Goal: Browse casually: Explore the website without a specific task or goal

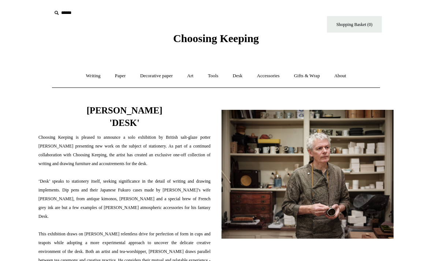
click at [242, 80] on link "Desk +" at bounding box center [237, 75] width 23 height 19
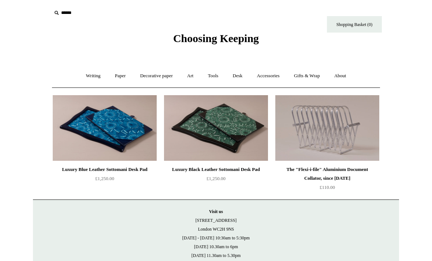
click at [71, 173] on div "Luxury Blue Leather Sottomani Desk Pad" at bounding box center [105, 169] width 100 height 9
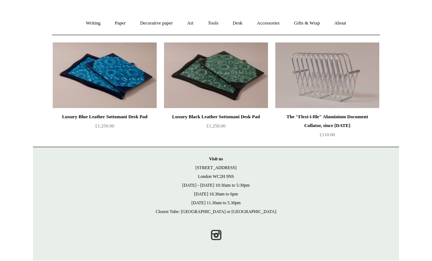
scroll to position [53, 0]
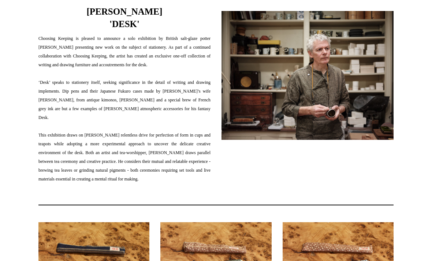
scroll to position [93, 0]
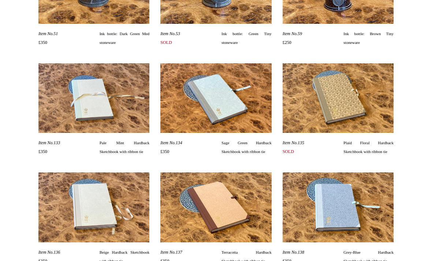
scroll to position [5451, 0]
click at [259, 212] on img at bounding box center [215, 207] width 111 height 70
click at [256, 225] on img at bounding box center [215, 207] width 111 height 70
click at [254, 225] on img at bounding box center [215, 207] width 111 height 70
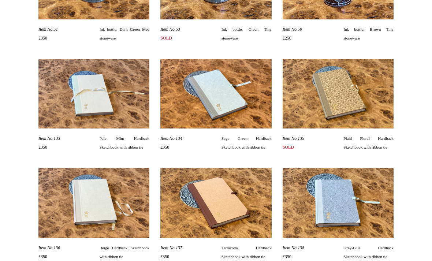
scroll to position [5456, 0]
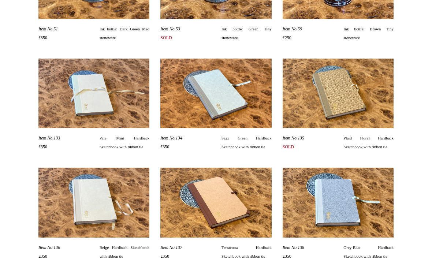
click at [247, 233] on img at bounding box center [215, 203] width 111 height 70
click at [250, 223] on img at bounding box center [215, 203] width 111 height 70
click at [250, 224] on img at bounding box center [215, 203] width 111 height 70
click at [249, 223] on img at bounding box center [215, 203] width 111 height 70
click at [240, 233] on img at bounding box center [215, 203] width 111 height 70
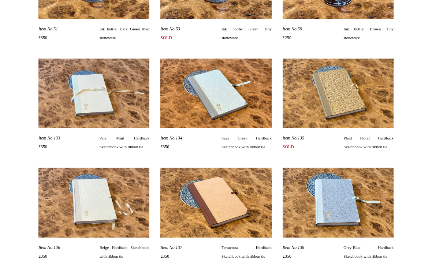
click at [237, 246] on span "Terracotta Hardback Sketchbook with ribbon tie" at bounding box center [246, 252] width 50 height 18
click at [243, 255] on span "Terracotta Hardback Sketchbook with ribbon tie" at bounding box center [246, 252] width 50 height 18
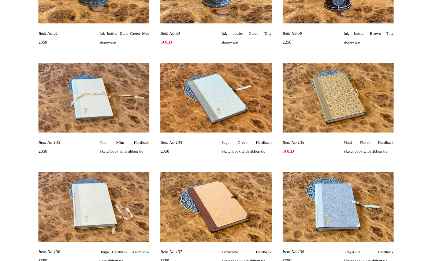
scroll to position [5445, 0]
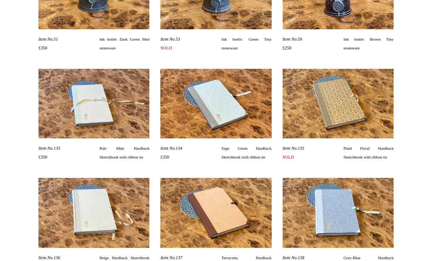
click at [247, 224] on img at bounding box center [215, 213] width 111 height 70
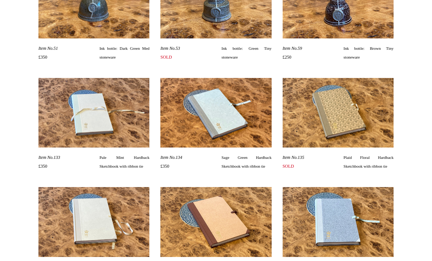
scroll to position [5436, 0]
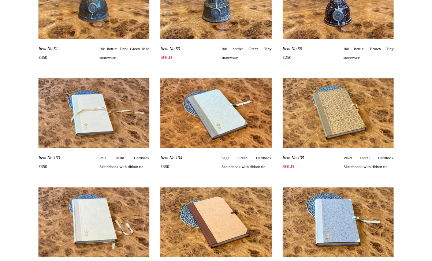
click at [344, 231] on img at bounding box center [338, 222] width 111 height 70
click at [342, 239] on img at bounding box center [338, 222] width 111 height 70
click at [361, 230] on img at bounding box center [338, 222] width 111 height 70
click at [355, 226] on img at bounding box center [338, 222] width 111 height 70
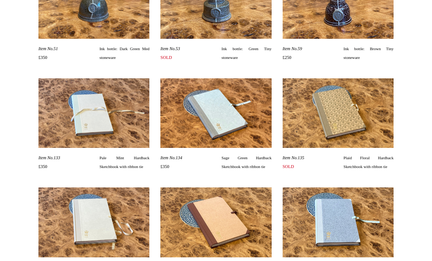
click at [351, 225] on img at bounding box center [338, 222] width 111 height 70
click at [350, 225] on img at bounding box center [338, 222] width 111 height 70
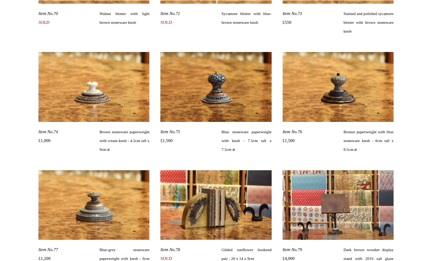
scroll to position [2184, 0]
click at [248, 101] on img at bounding box center [215, 87] width 111 height 70
click at [239, 114] on img at bounding box center [215, 87] width 111 height 70
click at [239, 111] on img at bounding box center [215, 87] width 111 height 70
click at [244, 106] on img at bounding box center [215, 87] width 111 height 70
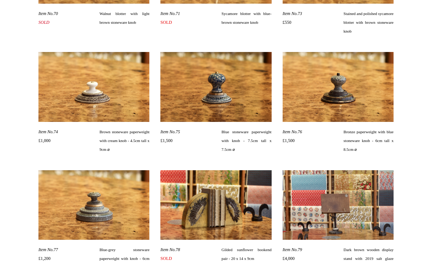
click at [246, 107] on img at bounding box center [215, 87] width 111 height 70
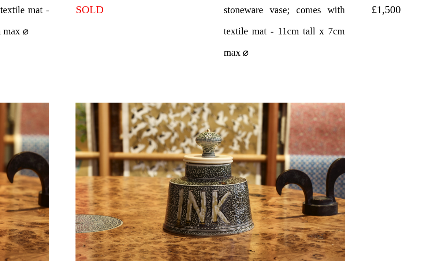
scroll to position [1238, 0]
